Goal: Use online tool/utility

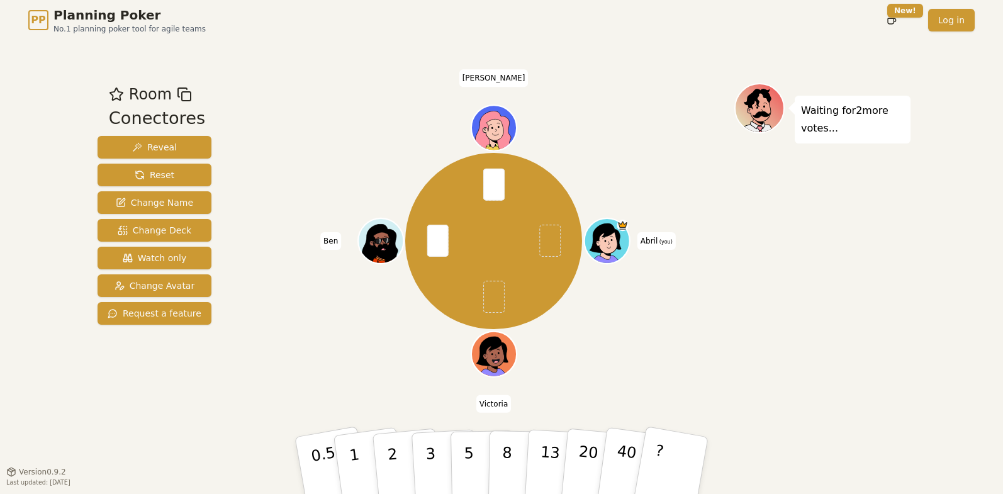
click at [103, 419] on div "Room Conectores Reveal Reset Change Name Change Deck Watch only Change Avatar R…" at bounding box center [154, 256] width 124 height 346
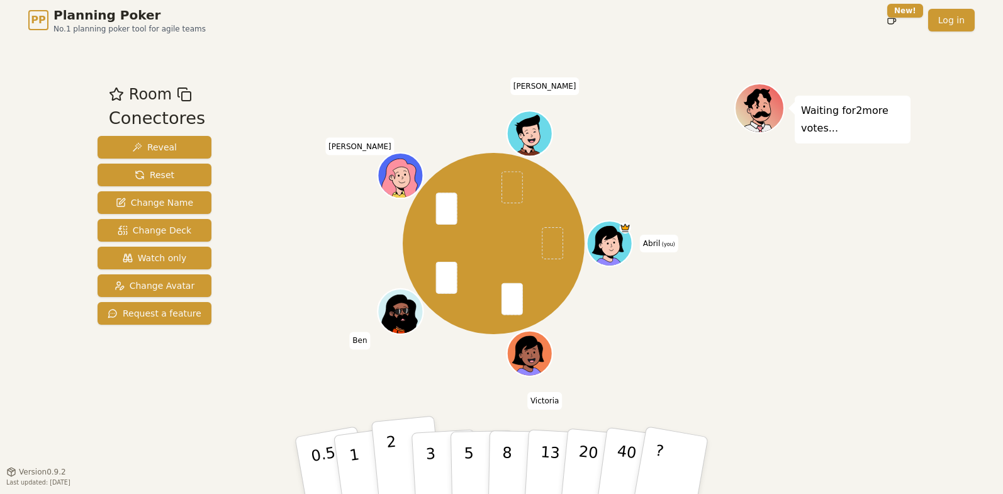
click at [385, 449] on button "2" at bounding box center [407, 466] width 72 height 100
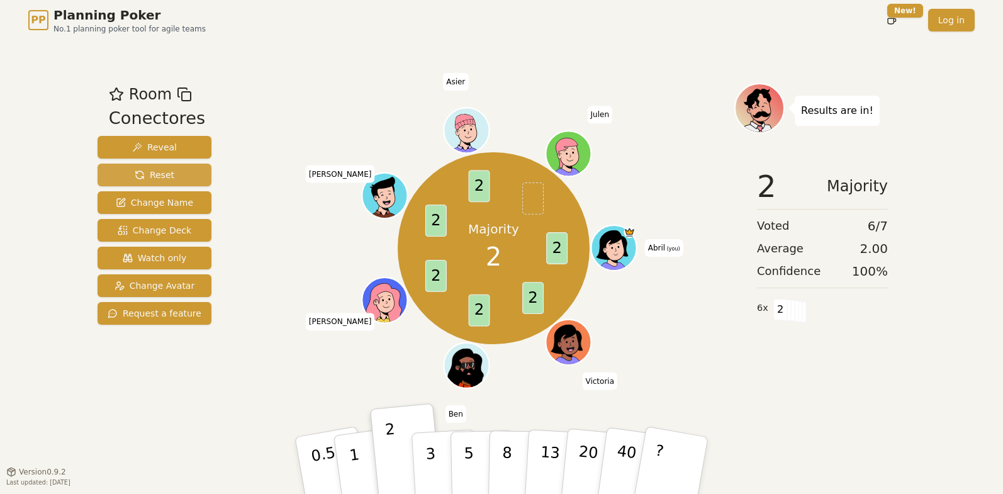
click at [129, 170] on button "Reset" at bounding box center [154, 175] width 114 height 23
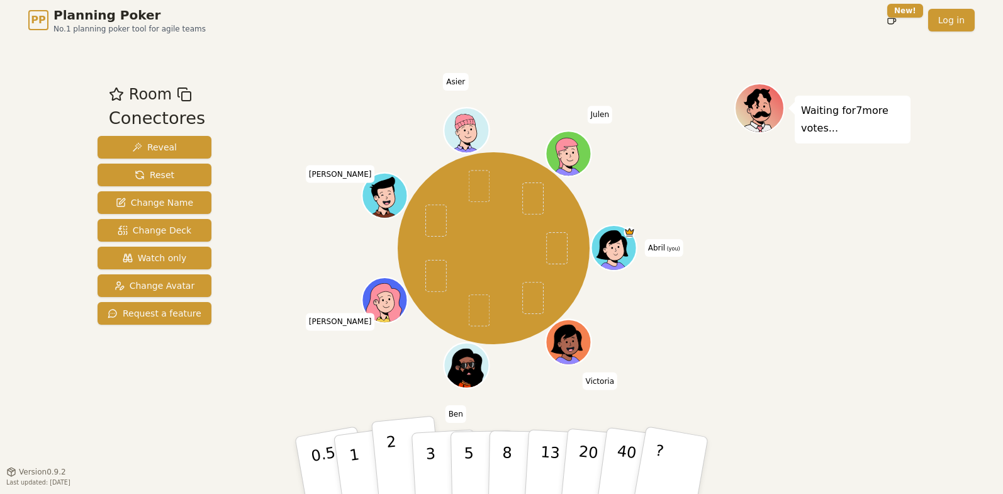
click at [397, 465] on button "2" at bounding box center [407, 466] width 72 height 100
click at [339, 473] on button "1" at bounding box center [368, 465] width 75 height 102
click at [379, 473] on button "2" at bounding box center [407, 466] width 72 height 100
click at [358, 460] on button "1" at bounding box center [368, 465] width 75 height 102
click at [397, 447] on button "2" at bounding box center [407, 466] width 72 height 100
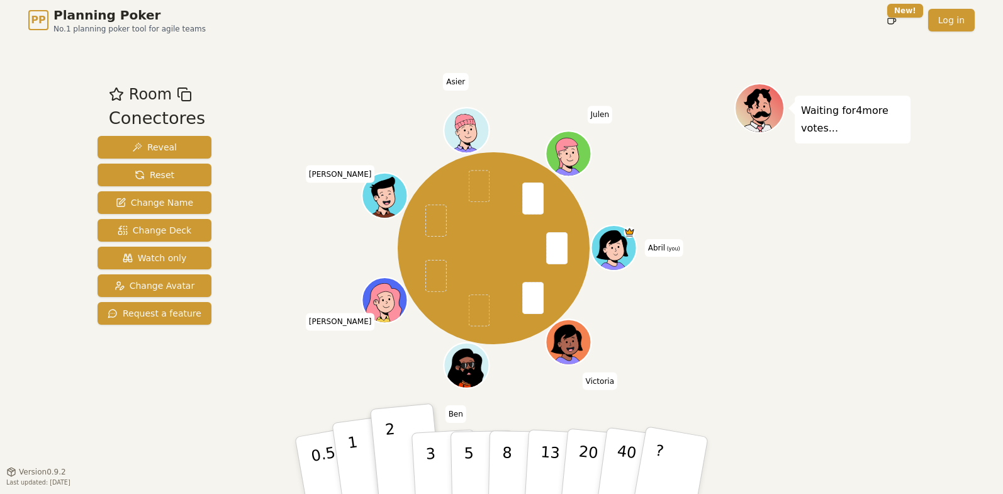
click at [349, 472] on button "1" at bounding box center [368, 465] width 75 height 102
click at [389, 444] on p "2" at bounding box center [394, 467] width 16 height 69
click at [348, 392] on div "Abril (you) [PERSON_NAME] [PERSON_NAME] [PERSON_NAME]" at bounding box center [493, 256] width 481 height 346
click at [416, 438] on button "3" at bounding box center [445, 465] width 69 height 98
click at [347, 391] on div "Abril (you) [PERSON_NAME] [PERSON_NAME] [PERSON_NAME]" at bounding box center [493, 256] width 481 height 346
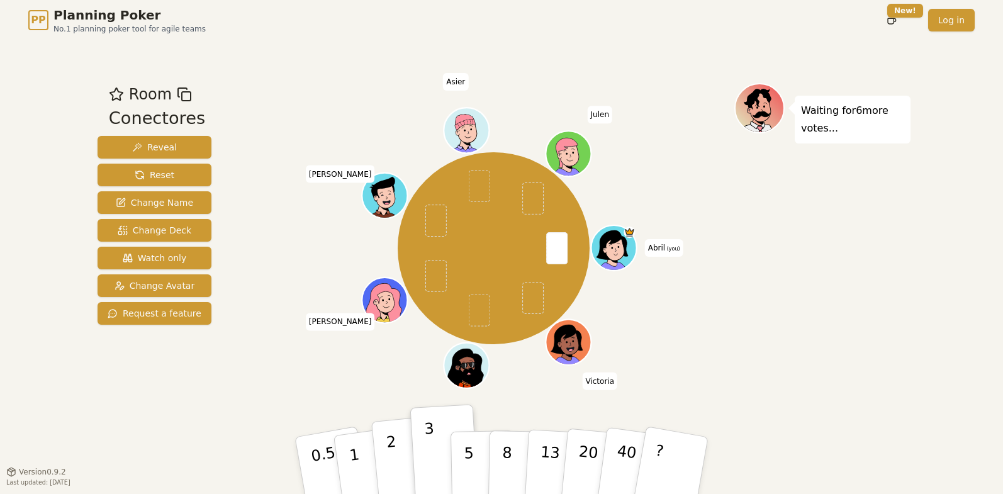
click at [392, 448] on p "2" at bounding box center [394, 467] width 16 height 69
click at [417, 445] on button "3" at bounding box center [445, 465] width 69 height 98
click at [297, 364] on div "Abril (you) [PERSON_NAME] [PERSON_NAME] [PERSON_NAME]" at bounding box center [493, 249] width 481 height 286
click at [711, 382] on div "Abril (you) [PERSON_NAME] [PERSON_NAME] [PERSON_NAME]" at bounding box center [493, 249] width 481 height 286
click at [706, 384] on div "Abril (you) [PERSON_NAME] [PERSON_NAME] [PERSON_NAME]" at bounding box center [493, 249] width 481 height 286
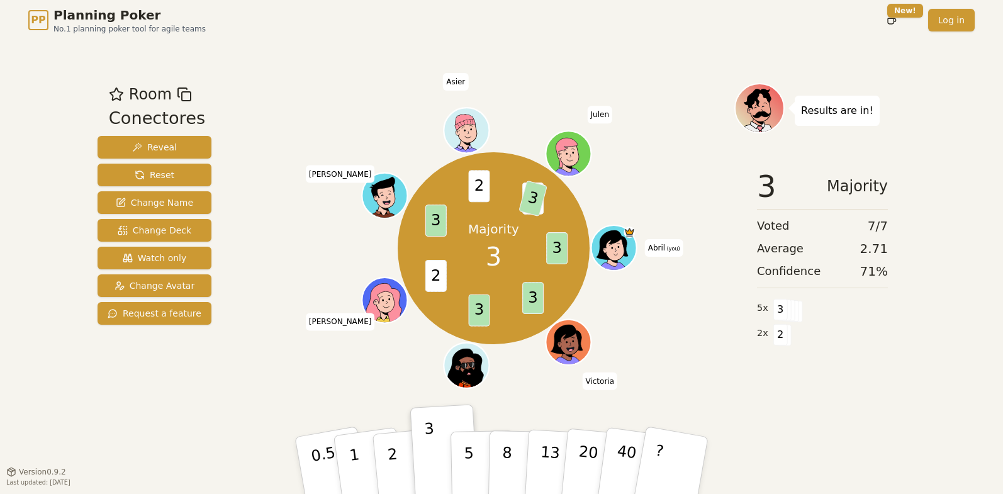
click at [275, 357] on div "Majority 3 3 3 3 2 3 2 2 3 Abril (you) [PERSON_NAME] [PERSON_NAME] [PERSON_NAME]" at bounding box center [493, 249] width 481 height 286
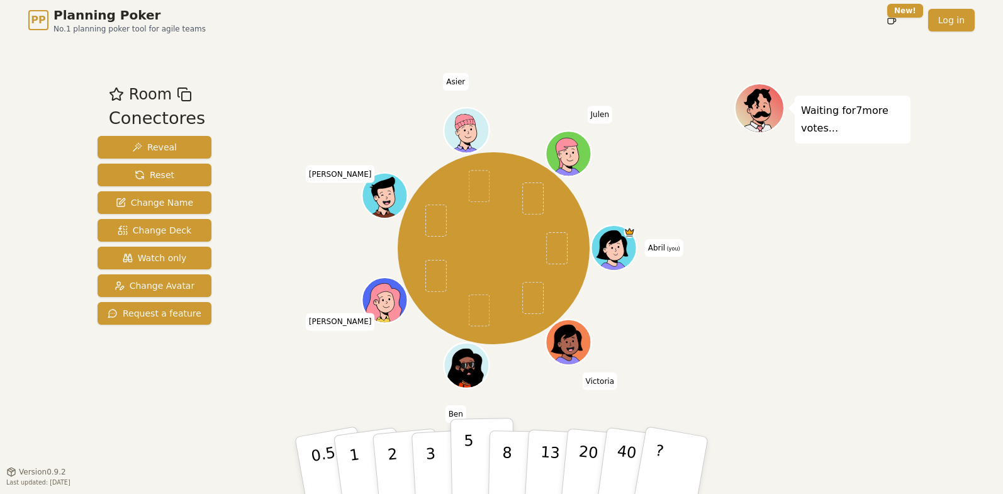
click at [467, 454] on p "5" at bounding box center [469, 465] width 11 height 68
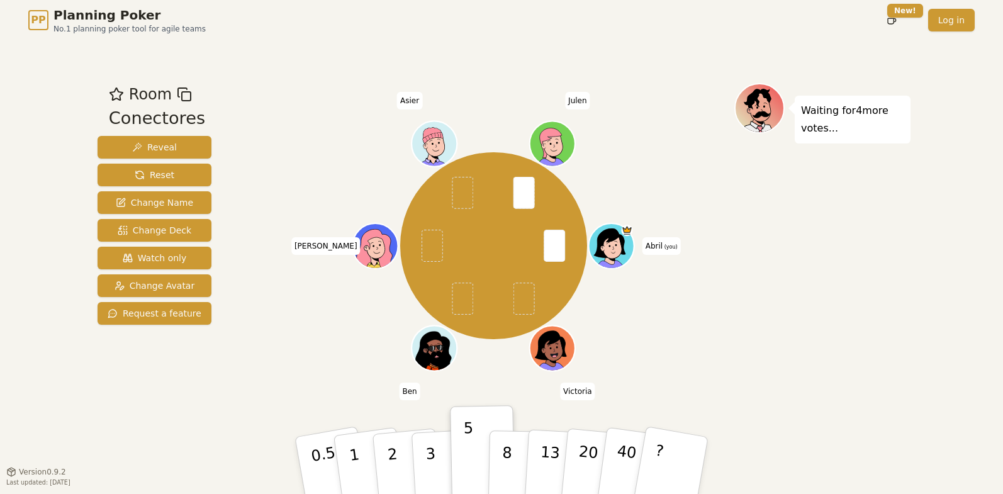
click at [187, 433] on div "Room Conectores Reveal Reset Change Name Change Deck Watch only Change Avatar R…" at bounding box center [501, 255] width 818 height 431
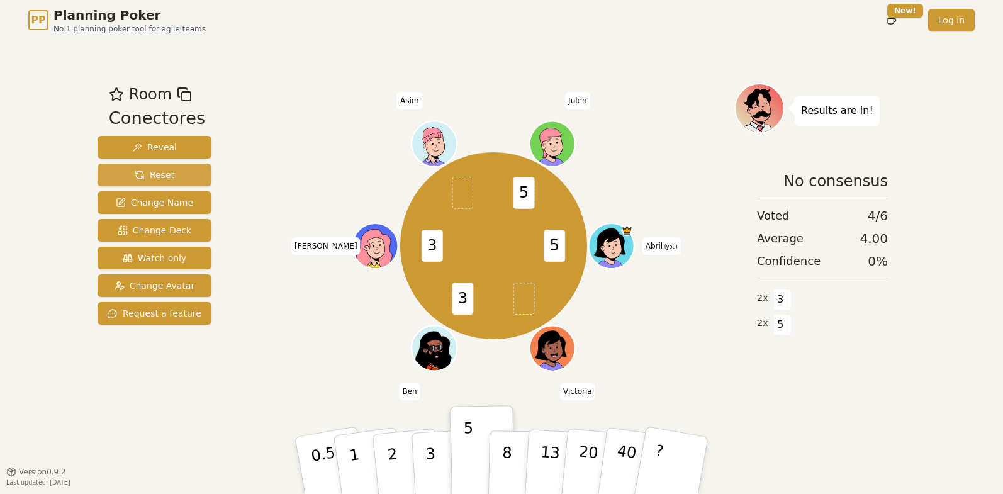
drag, startPoint x: 186, startPoint y: 172, endPoint x: 187, endPoint y: 179, distance: 6.3
click at [186, 172] on button "Reset" at bounding box center [154, 175] width 114 height 23
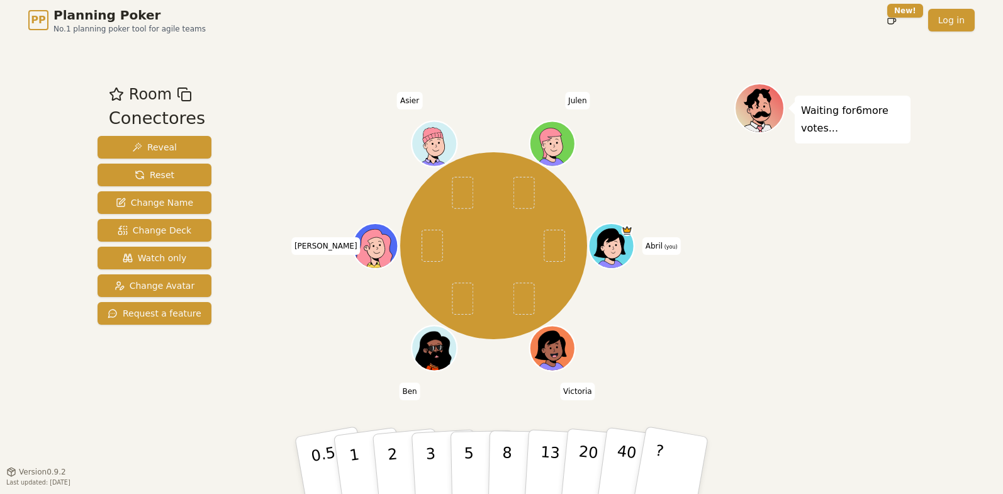
click at [18, 330] on div "PP Planning Poker No.1 planning poker tool for agile teams Toggle theme New! Lo…" at bounding box center [501, 247] width 1003 height 494
click at [409, 442] on button "2" at bounding box center [407, 466] width 72 height 100
click at [143, 380] on div "Room Conectores Reveal Reset Change Name Change Deck Watch only Change Avatar R…" at bounding box center [154, 256] width 124 height 346
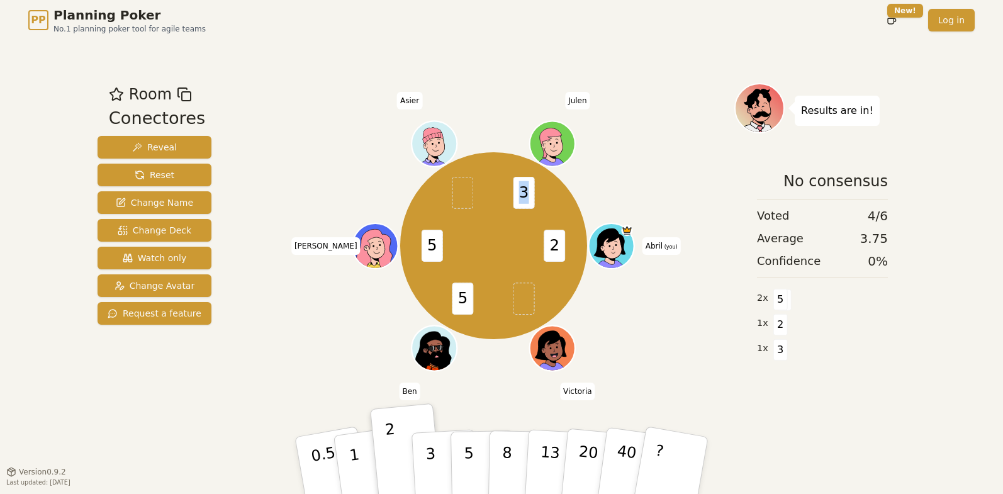
drag, startPoint x: 518, startPoint y: 192, endPoint x: 530, endPoint y: 195, distance: 12.4
click at [528, 194] on span "3" at bounding box center [523, 193] width 21 height 32
click at [530, 195] on span "3" at bounding box center [523, 193] width 21 height 32
click at [515, 196] on span "3" at bounding box center [523, 193] width 21 height 32
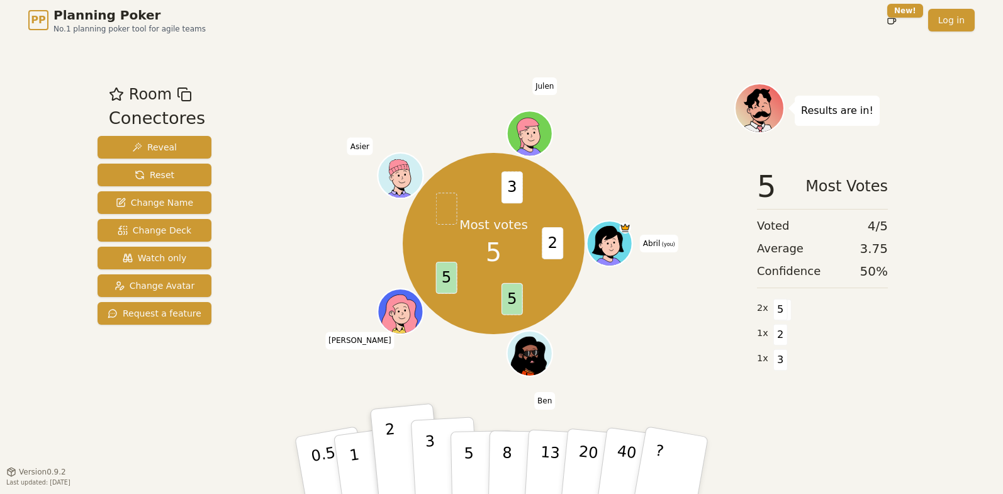
click at [435, 452] on button "3" at bounding box center [445, 465] width 69 height 98
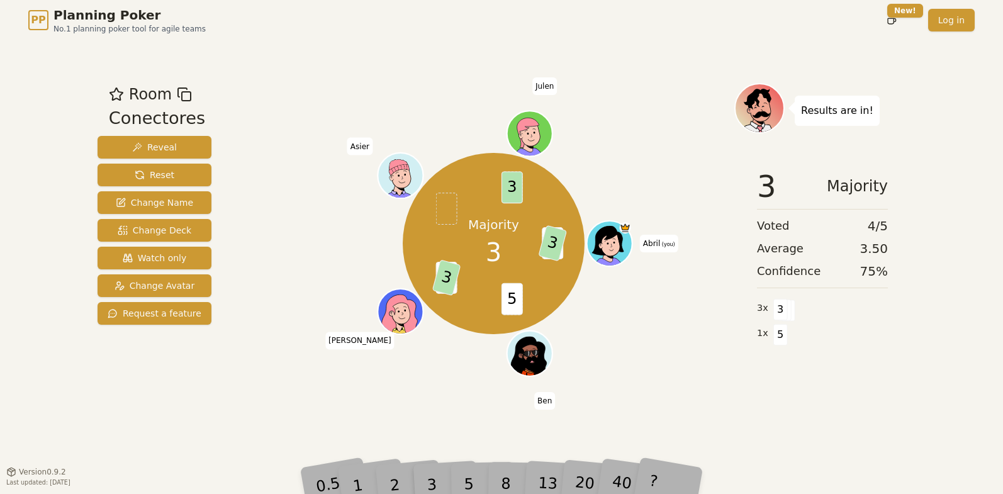
click at [161, 413] on div "Room Conectores Reveal Reset Change Name Change Deck Watch only Change Avatar R…" at bounding box center [154, 256] width 124 height 346
click at [600, 33] on div "PP Planning Poker No.1 planning poker tool for agile teams Toggle theme New! Lo…" at bounding box center [501, 20] width 946 height 40
